Goal: Information Seeking & Learning: Find specific page/section

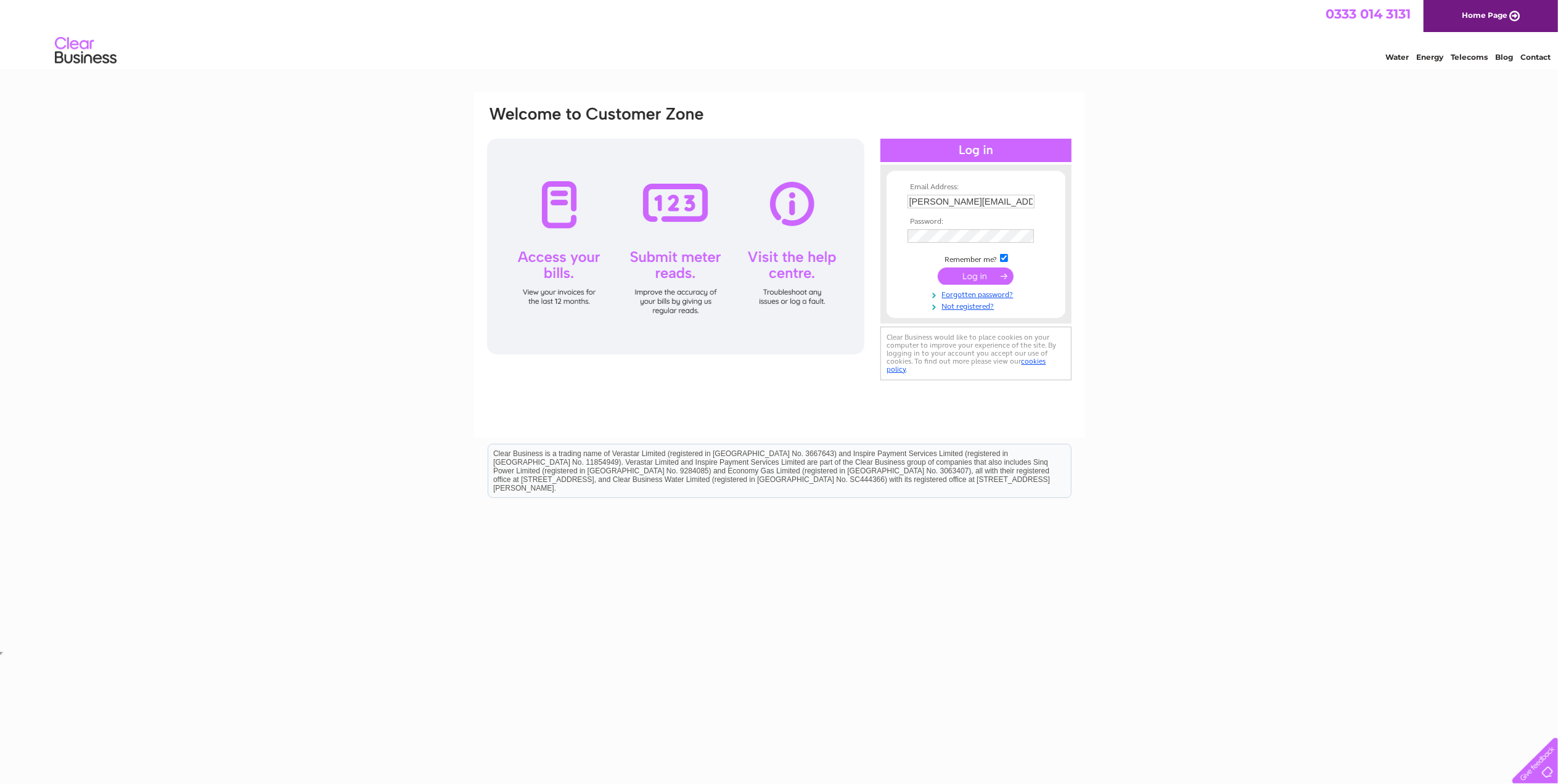
click at [955, 272] on input "submit" at bounding box center [976, 276] width 76 height 17
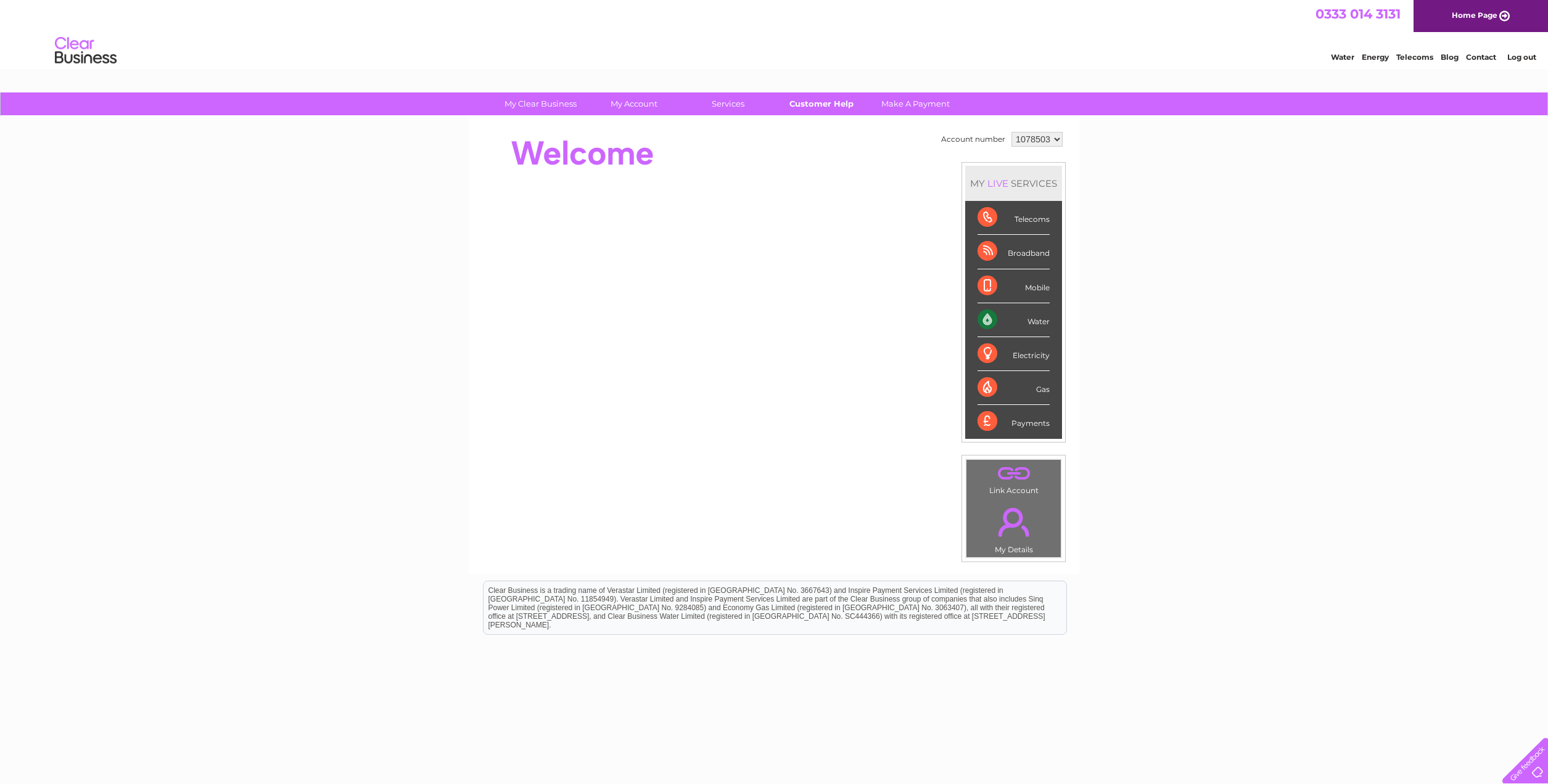
click at [809, 105] on link "Customer Help" at bounding box center [821, 104] width 102 height 23
